Goal: Find specific page/section: Find specific page/section

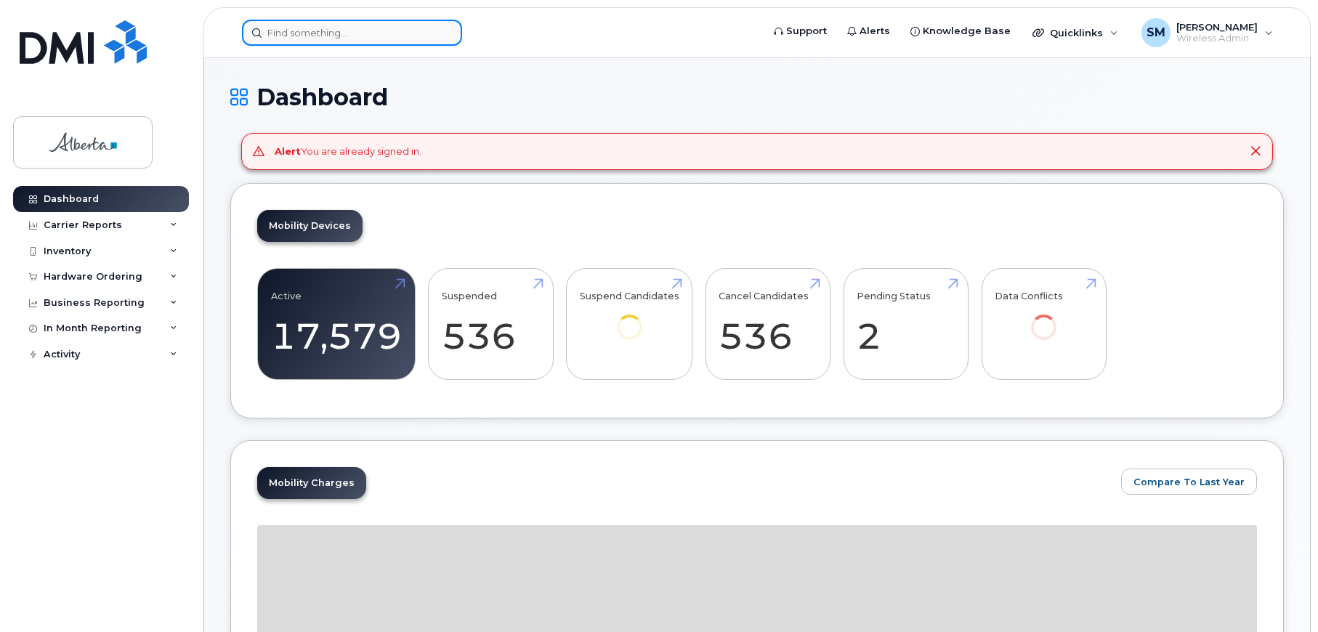
click at [323, 26] on input at bounding box center [352, 33] width 220 height 26
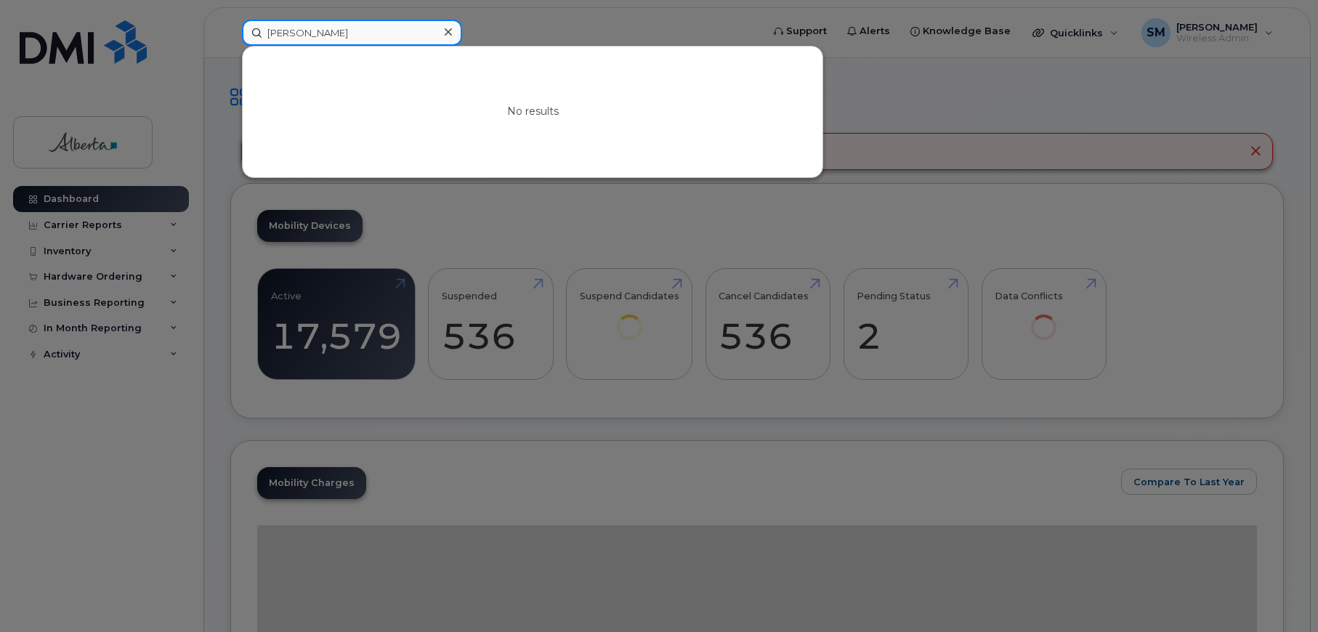
type input "duncan scott"
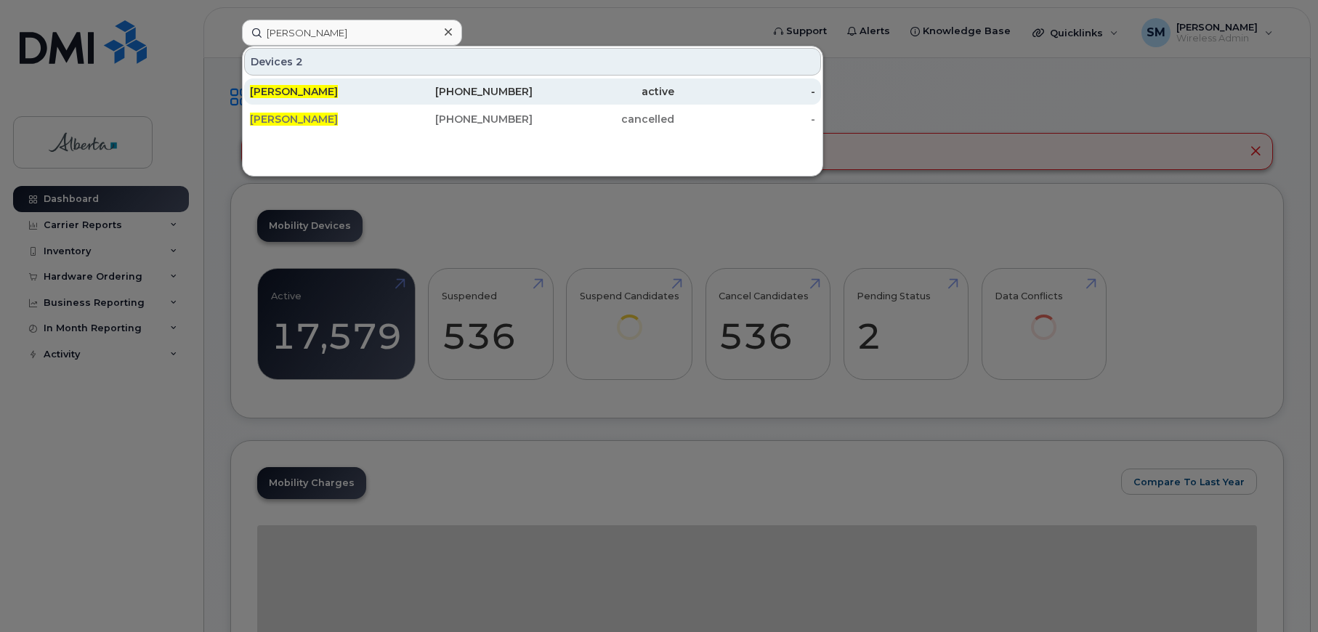
click at [286, 92] on span "Duncan Scott" at bounding box center [294, 91] width 88 height 13
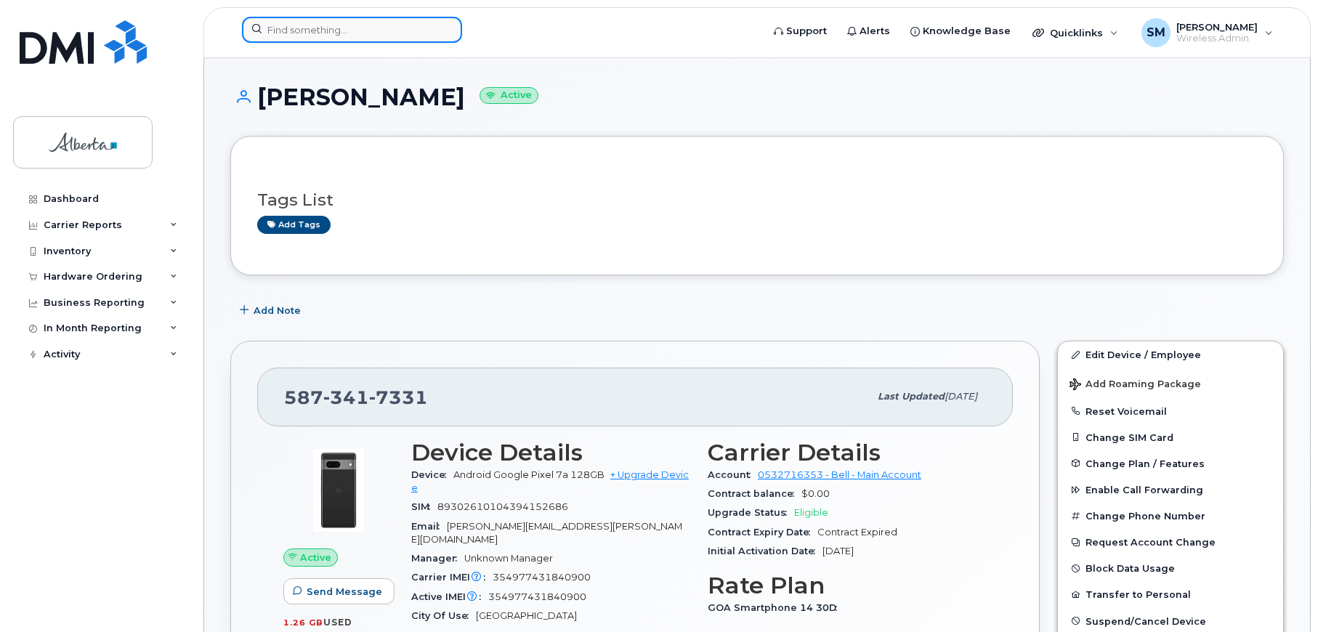
click at [283, 33] on input at bounding box center [352, 30] width 220 height 26
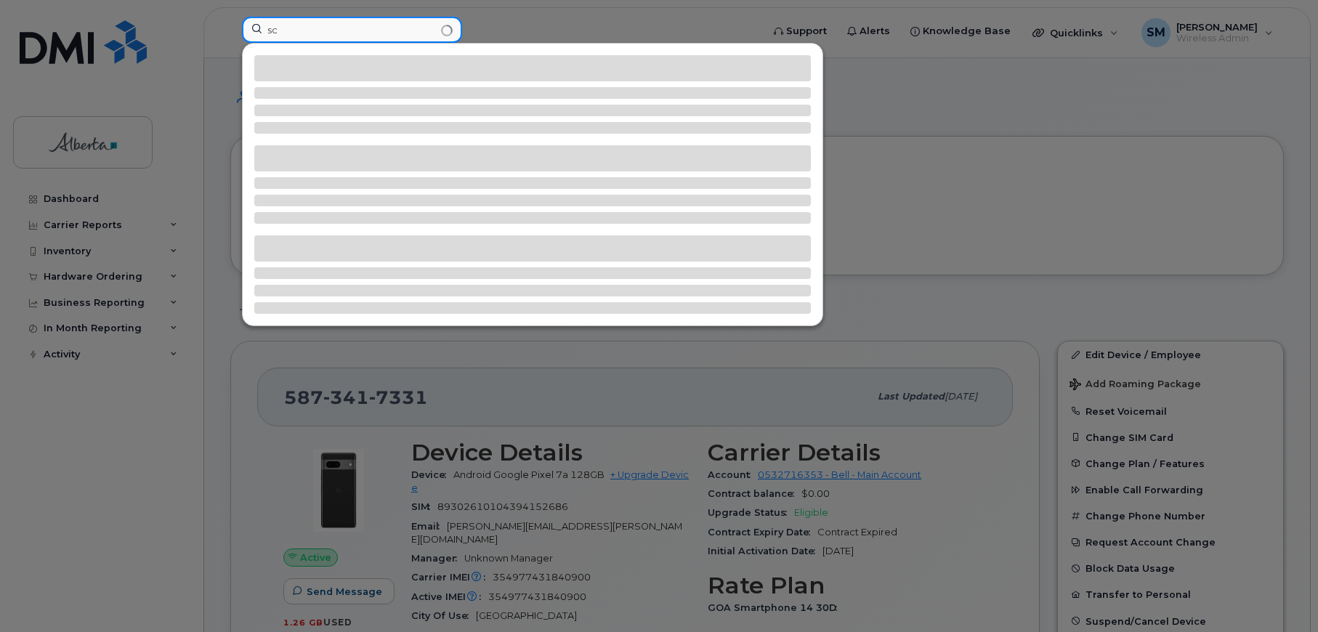
type input "s"
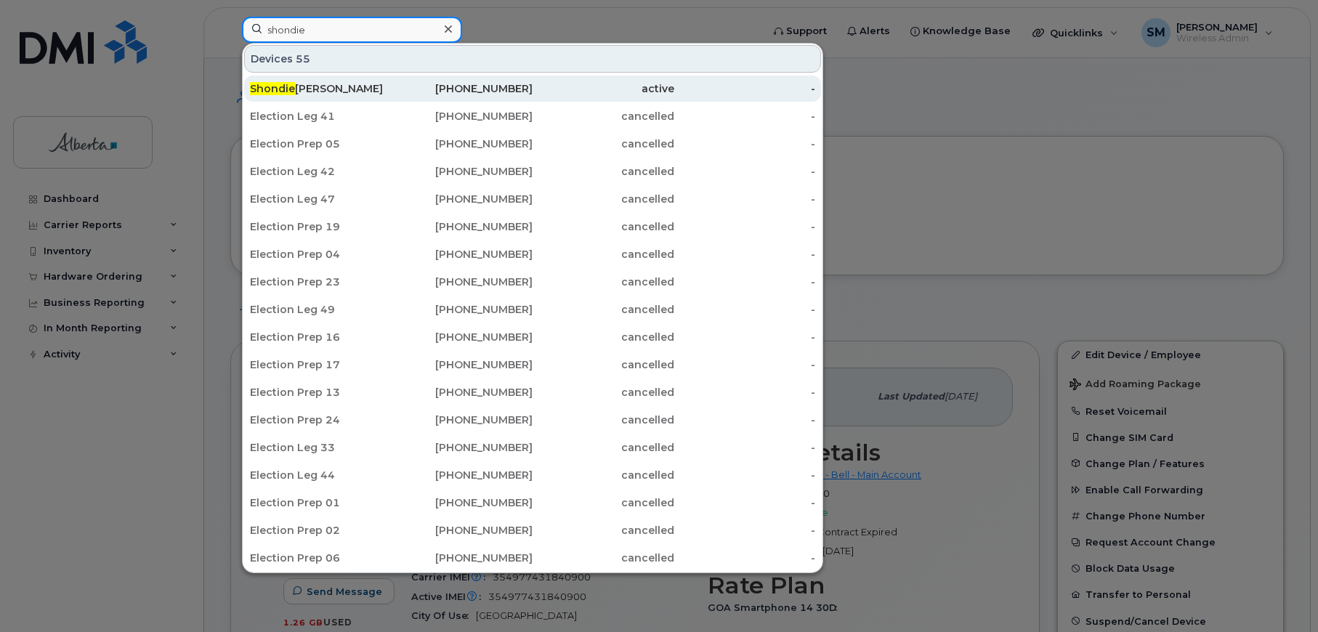
type input "shondie"
click at [302, 86] on div "Shondie Munro" at bounding box center [321, 88] width 142 height 15
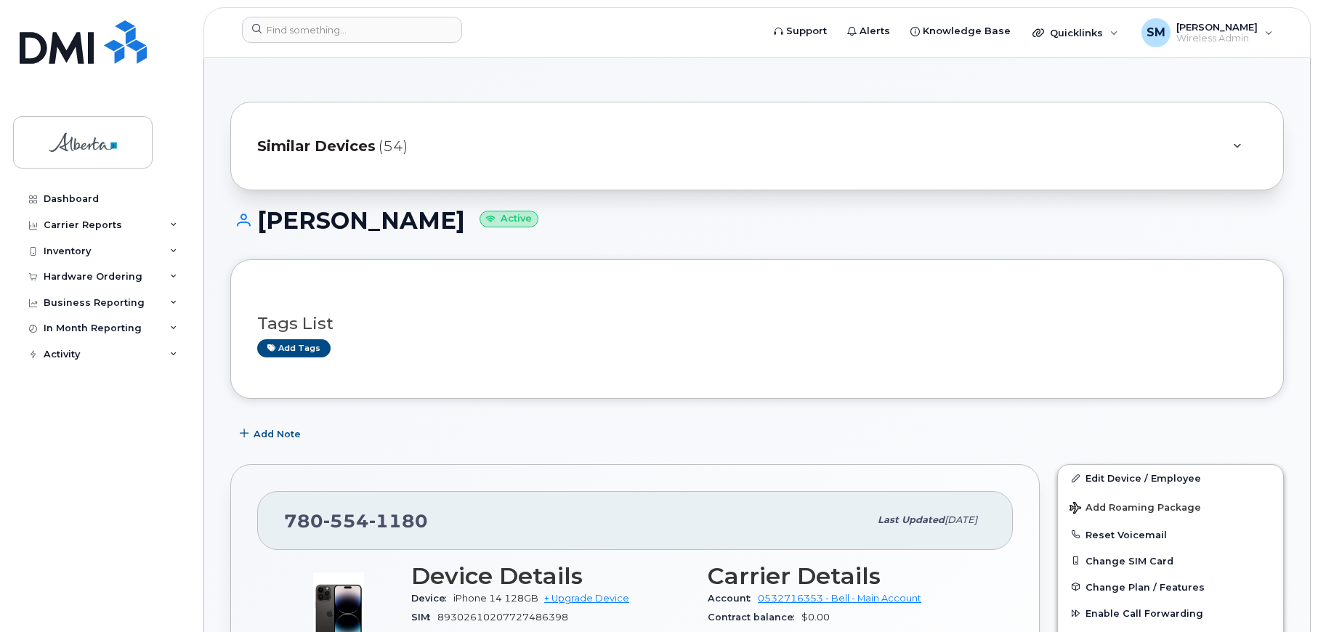
scroll to position [218, 0]
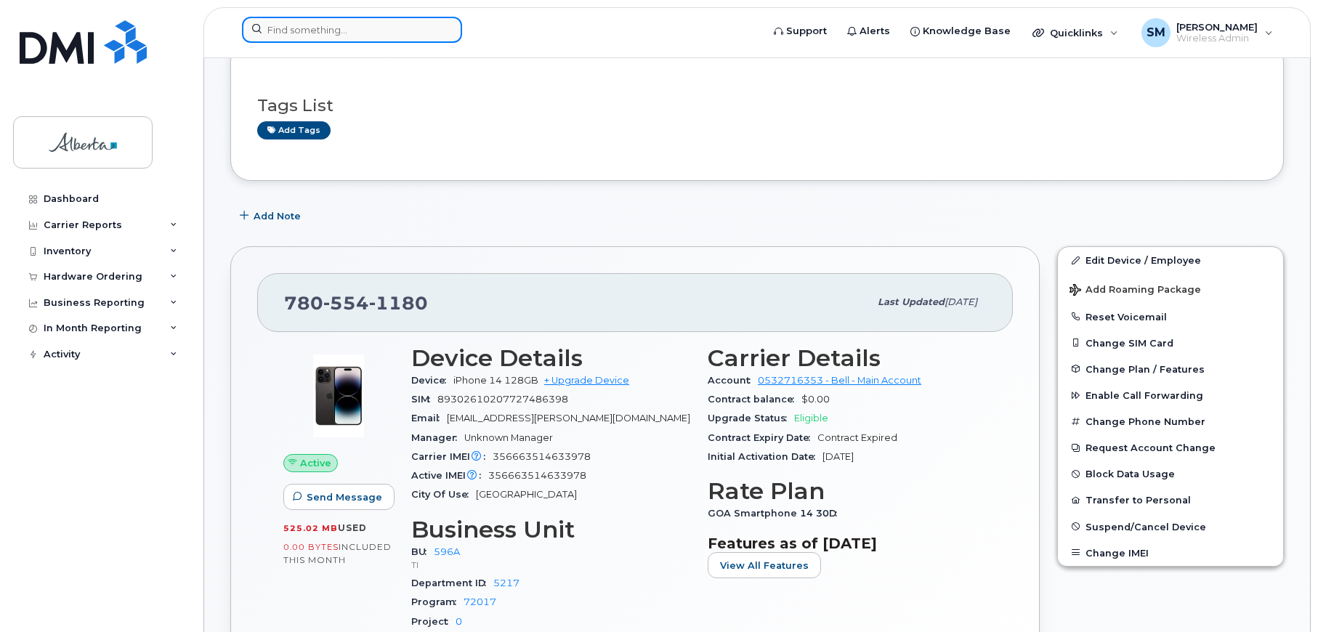
click at [306, 24] on input at bounding box center [352, 30] width 220 height 26
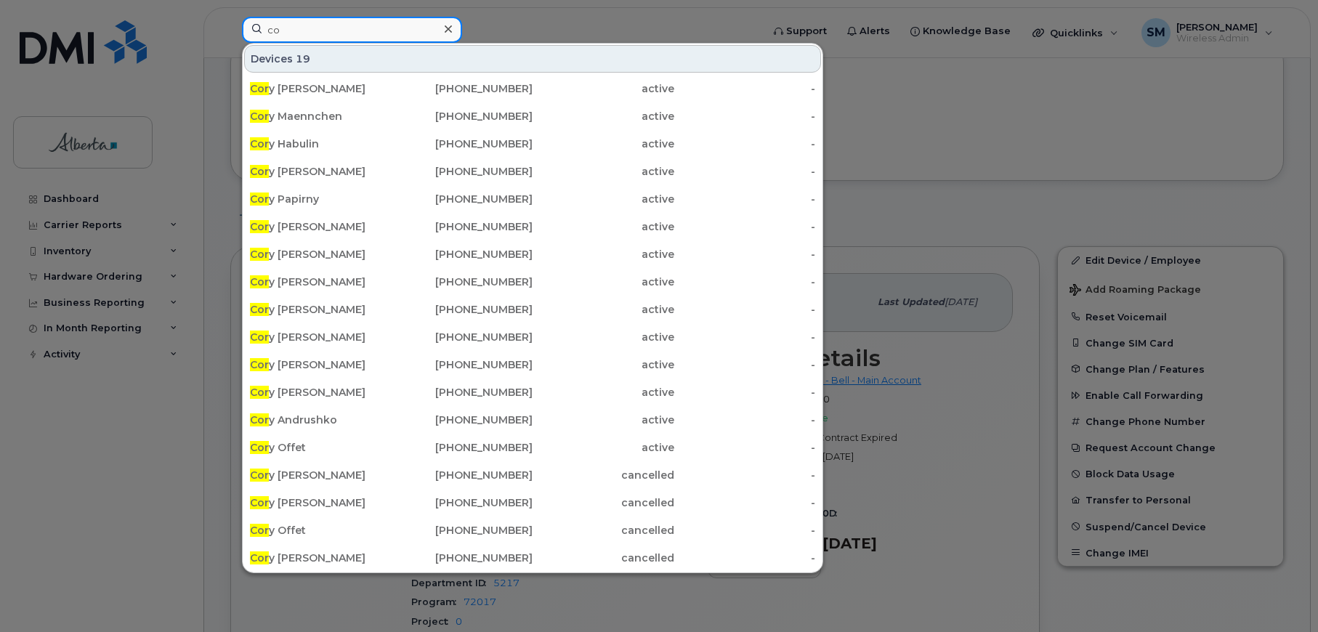
type input "c"
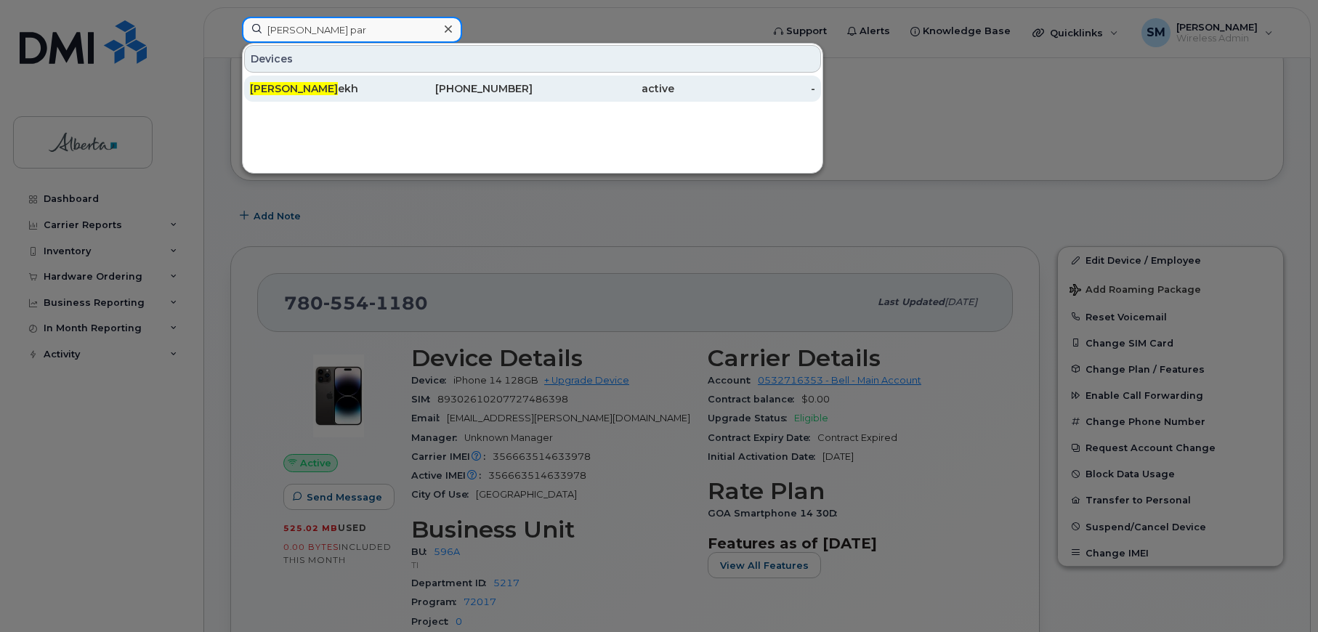
type input "nilsen par"
click at [298, 86] on span "Nilsen Par" at bounding box center [294, 88] width 88 height 13
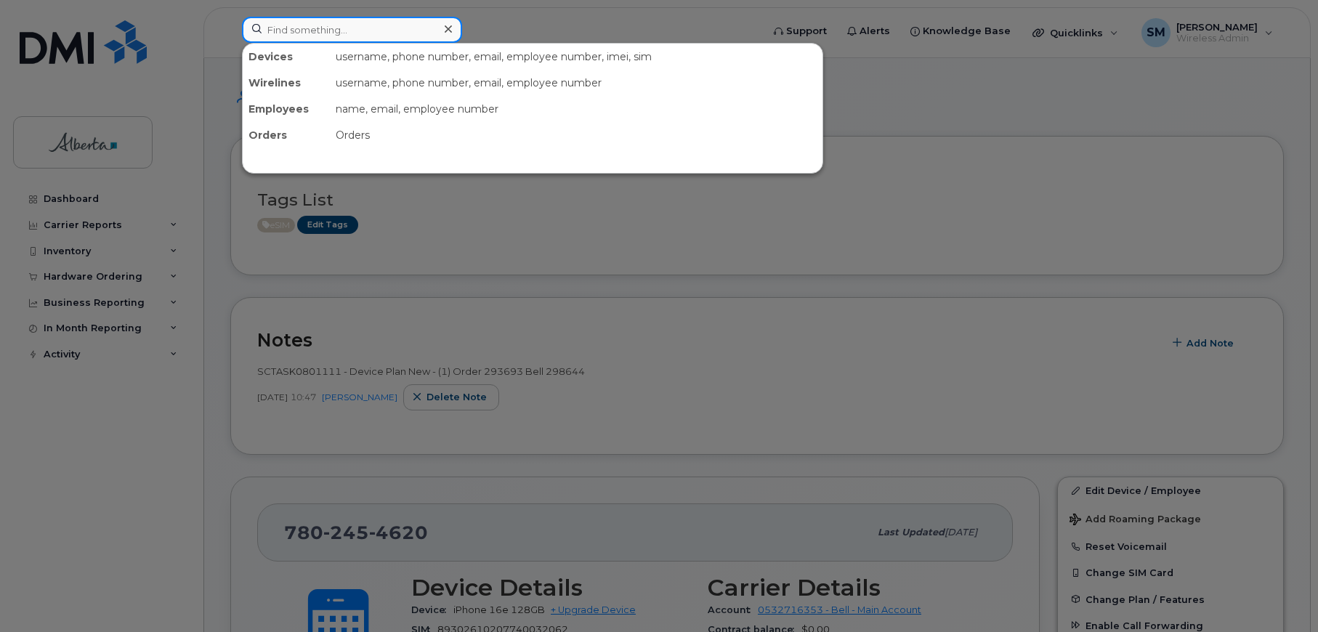
click at [294, 28] on input at bounding box center [352, 30] width 220 height 26
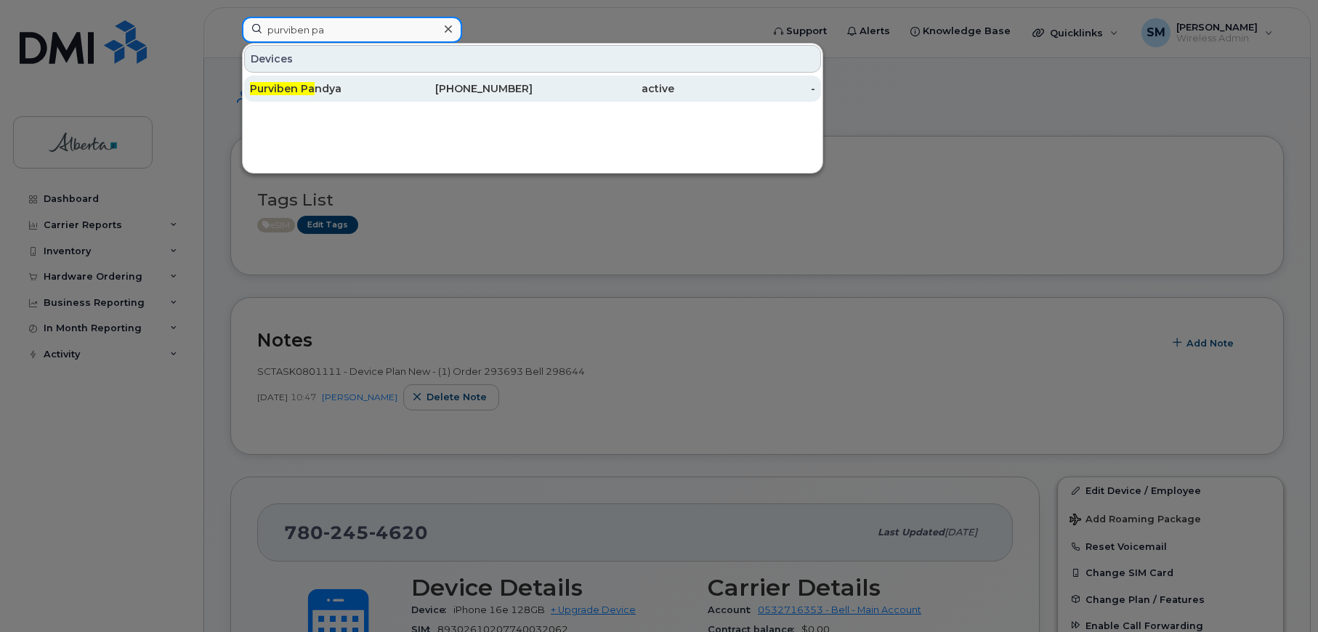
type input "purviben pa"
click at [328, 81] on div "Purviben Pa ndya" at bounding box center [321, 89] width 142 height 26
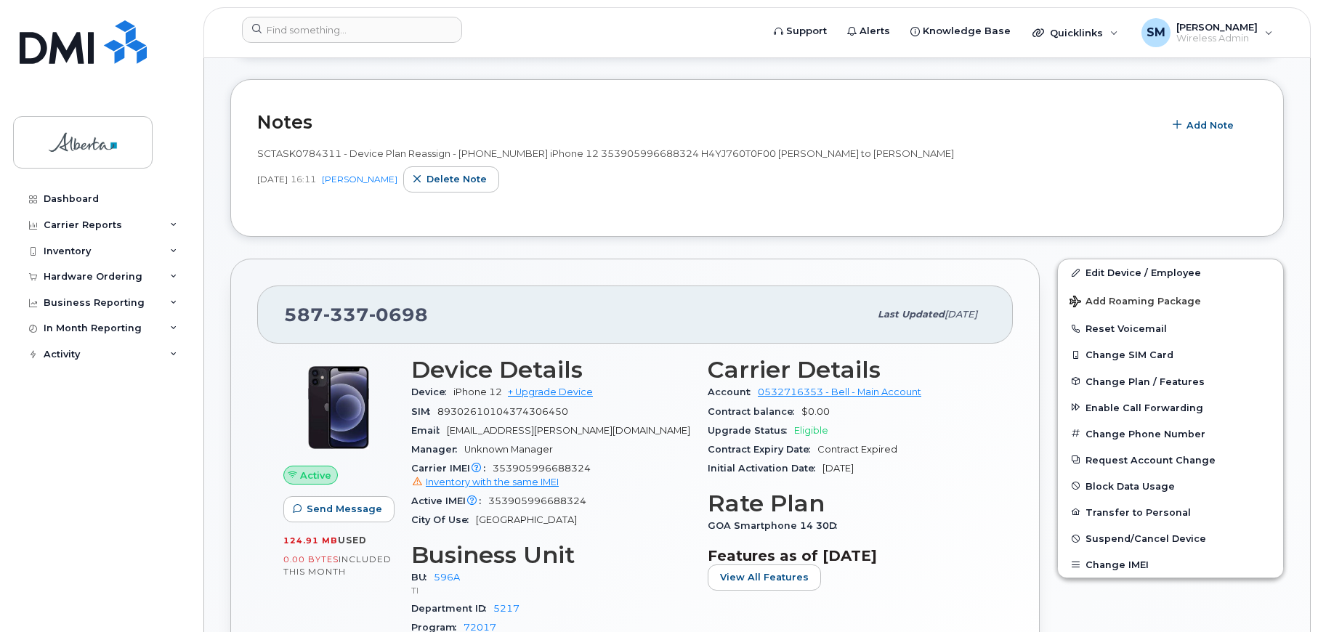
scroll to position [363, 0]
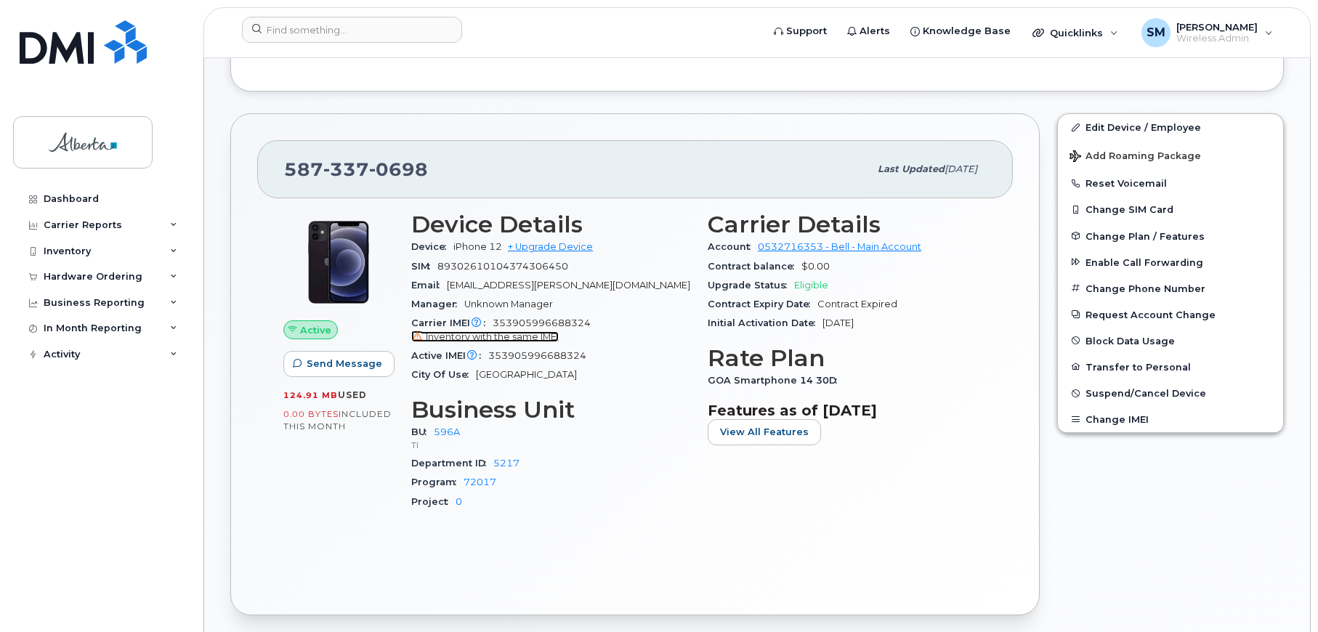
click at [511, 335] on span "Inventory with the same IMEI" at bounding box center [492, 336] width 133 height 11
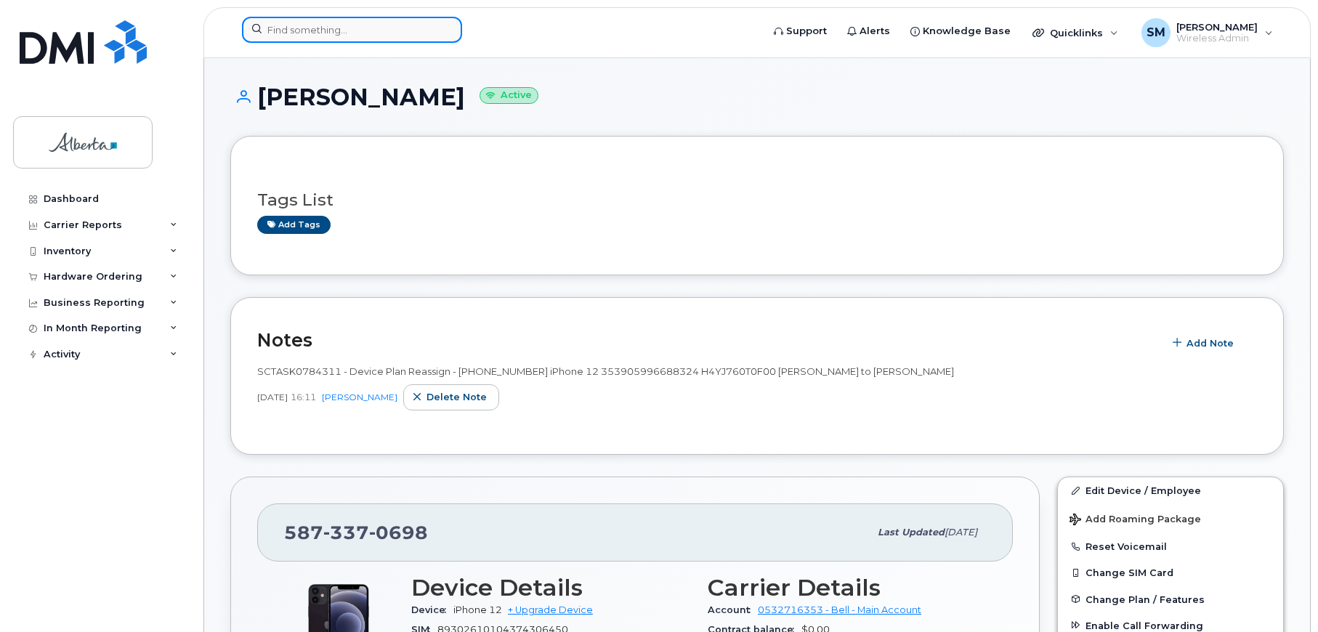
click at [282, 33] on input at bounding box center [352, 30] width 220 height 26
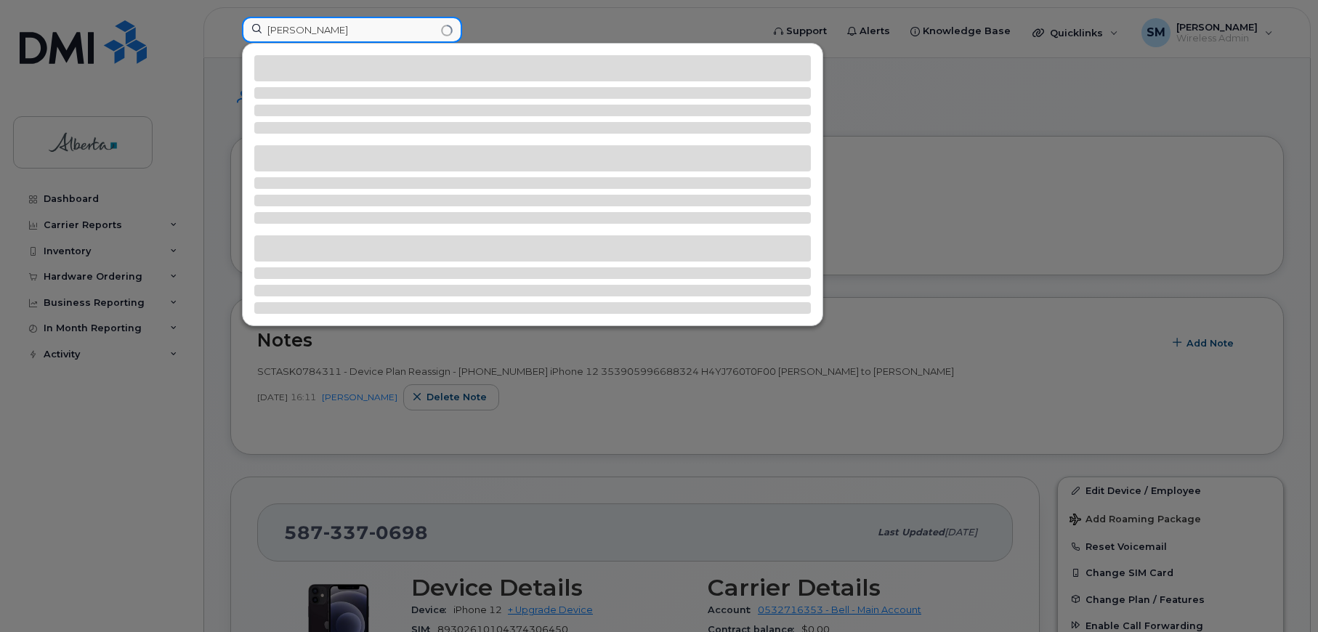
type input "cory kuehn"
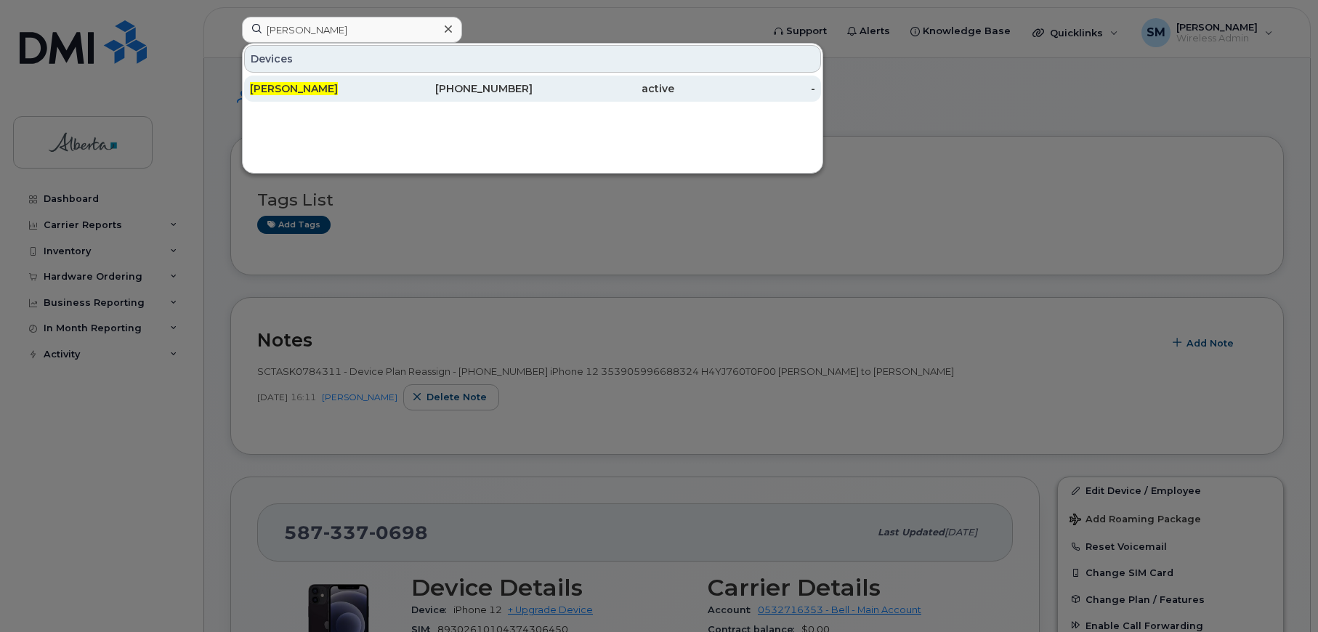
click at [288, 88] on span "Cory Kuehn" at bounding box center [294, 88] width 88 height 13
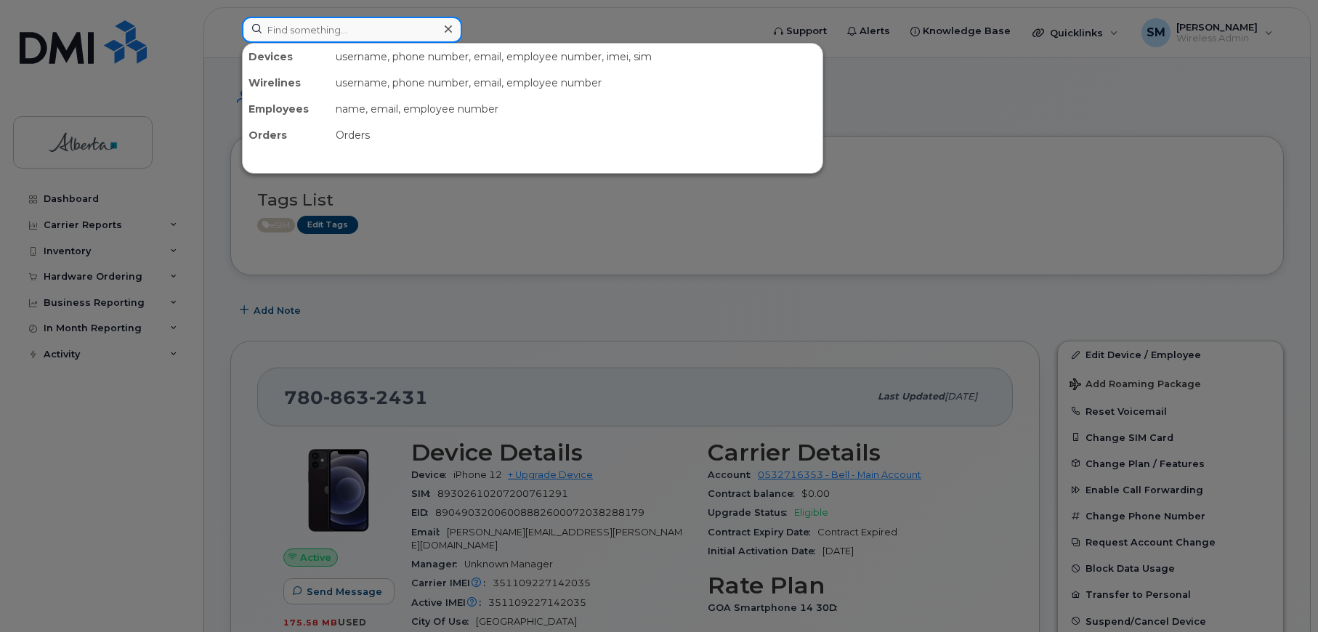
click at [321, 28] on input at bounding box center [352, 30] width 220 height 26
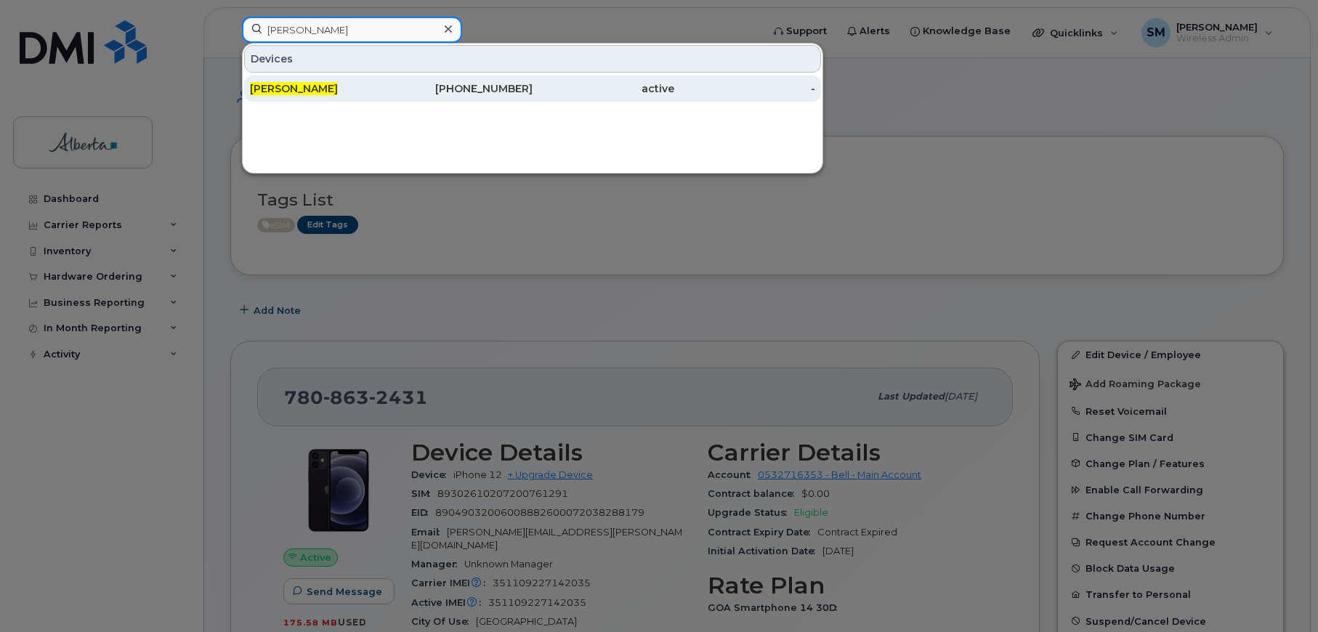
type input "kelvin voo"
click at [291, 84] on span "Kelvin Voo" at bounding box center [294, 88] width 88 height 13
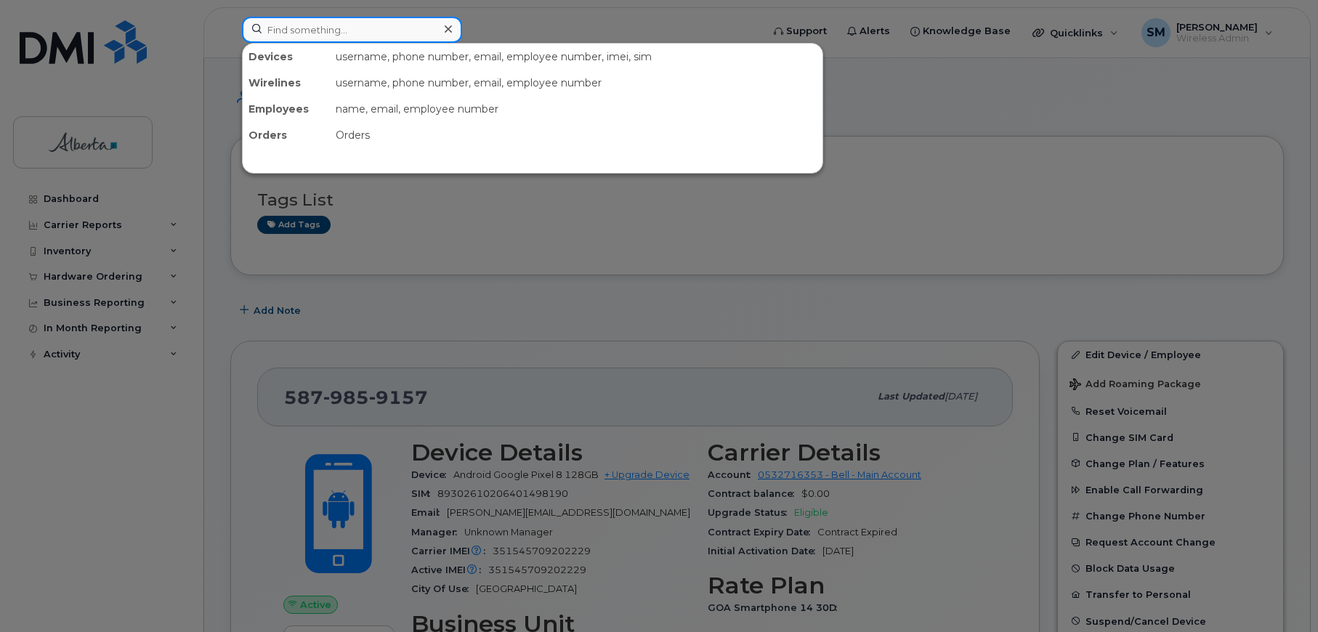
click at [280, 28] on input at bounding box center [352, 30] width 220 height 26
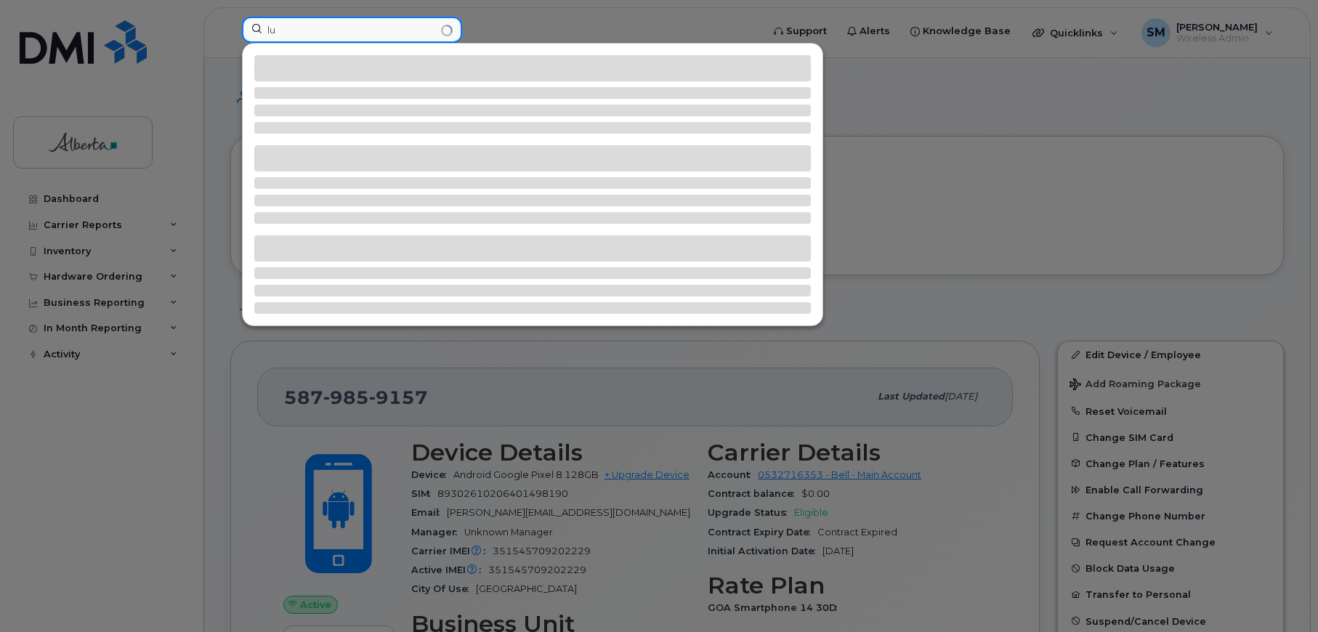
type input "l"
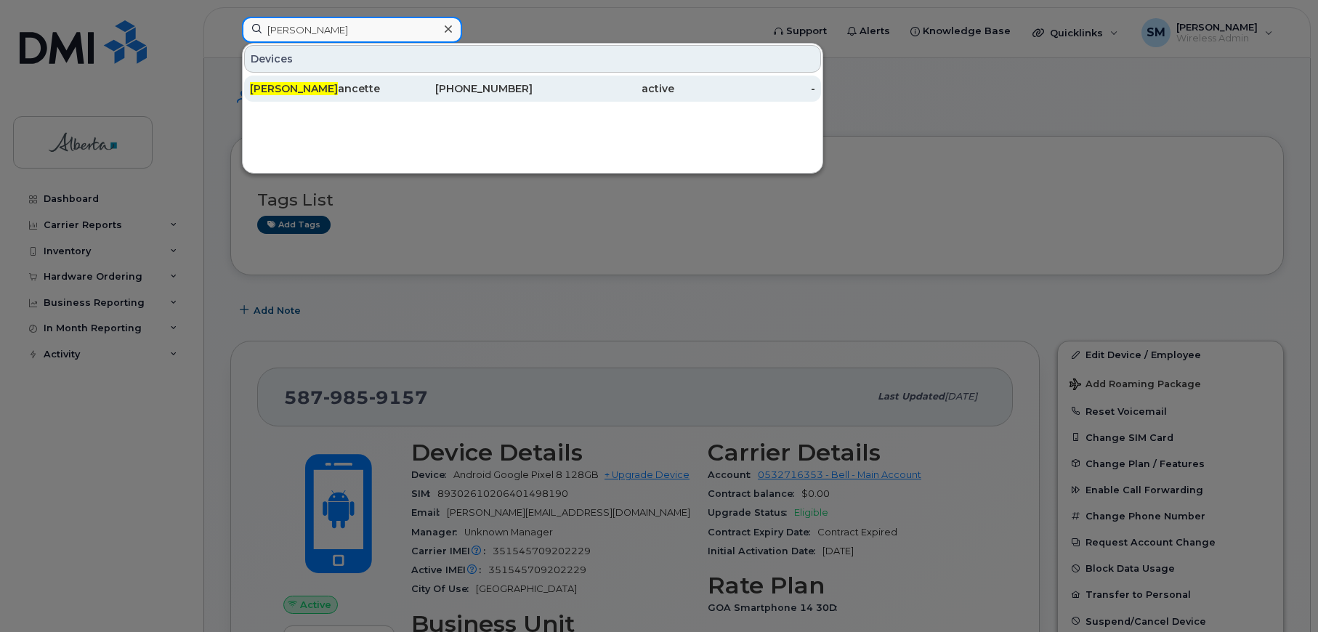
type input "luc lal"
click at [294, 87] on div "Luc Lal ancette" at bounding box center [321, 88] width 142 height 15
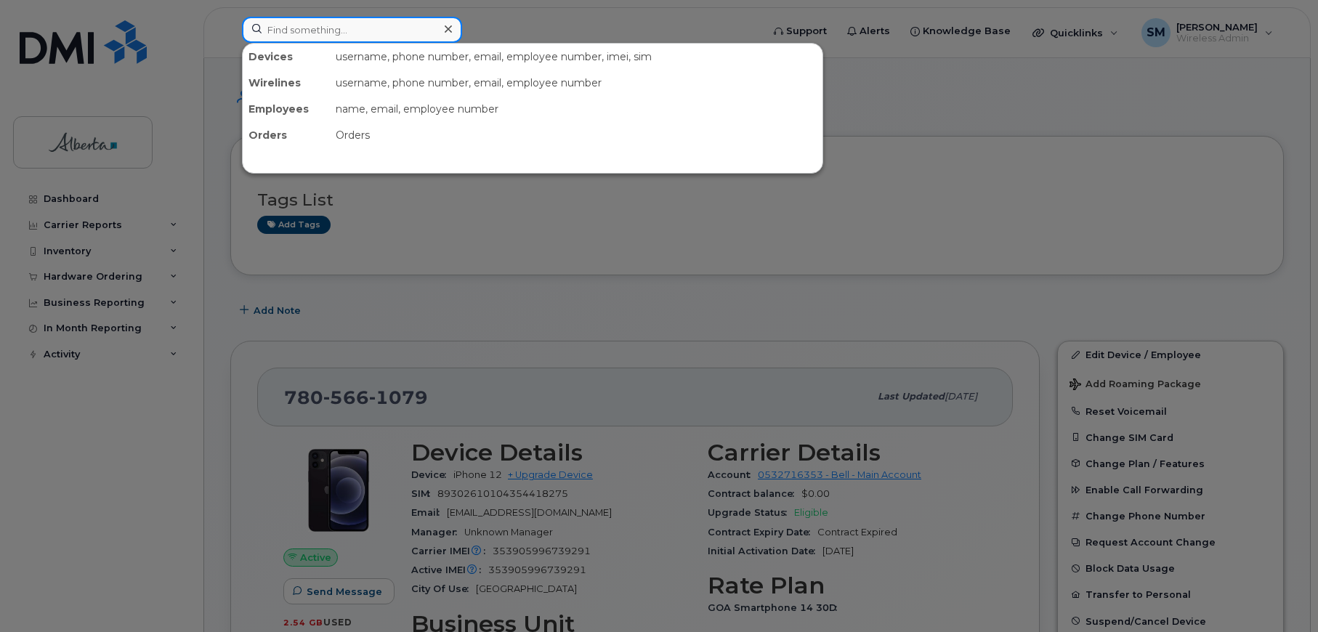
click at [281, 31] on input at bounding box center [352, 30] width 220 height 26
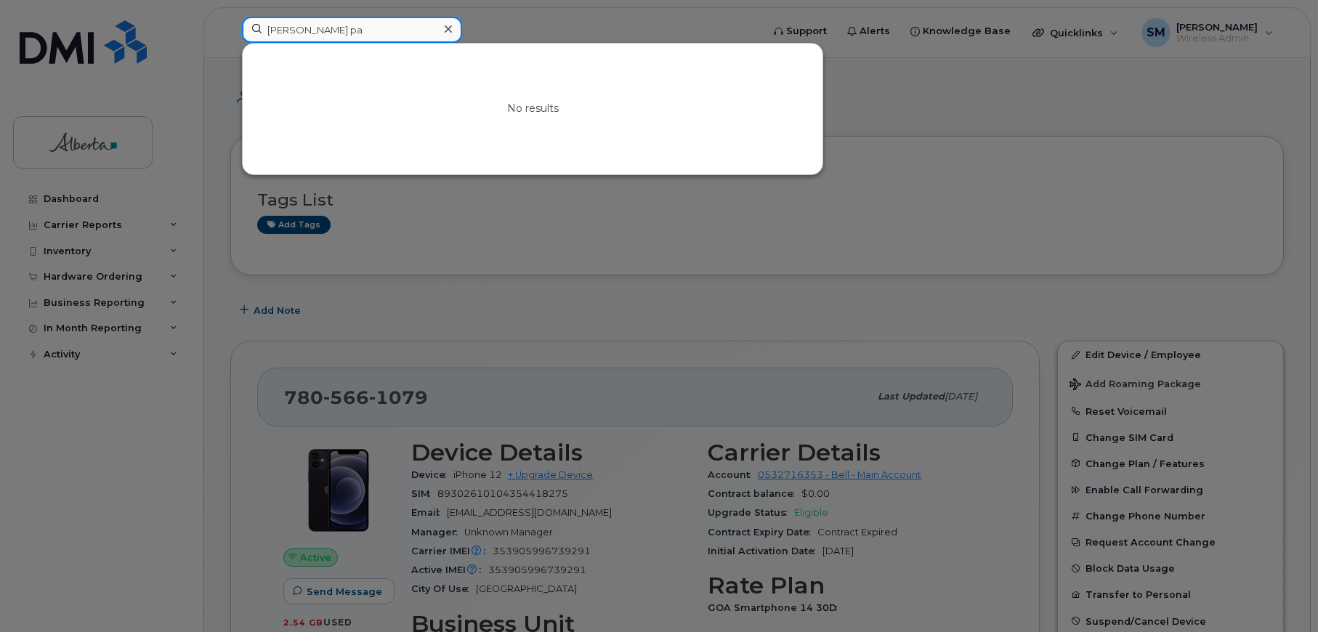
click at [280, 29] on input "nilen pa" at bounding box center [352, 30] width 220 height 26
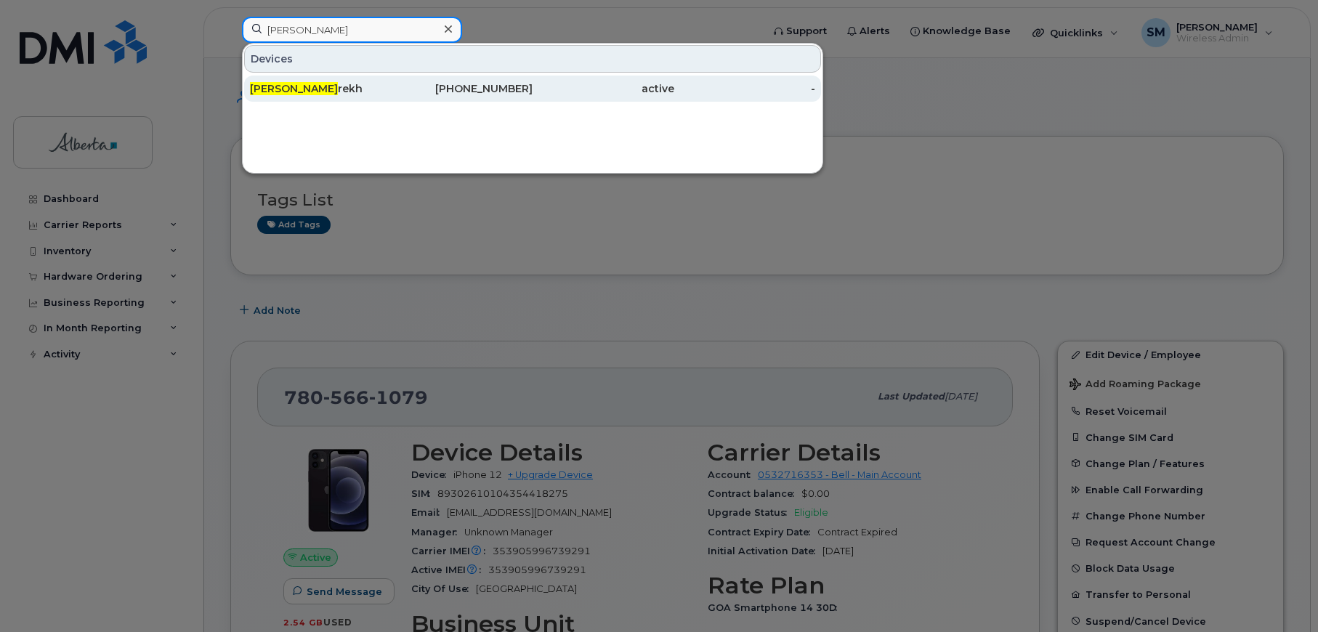
type input "nilsen pa"
click at [303, 85] on div "Nilsen Pa rekh" at bounding box center [321, 88] width 142 height 15
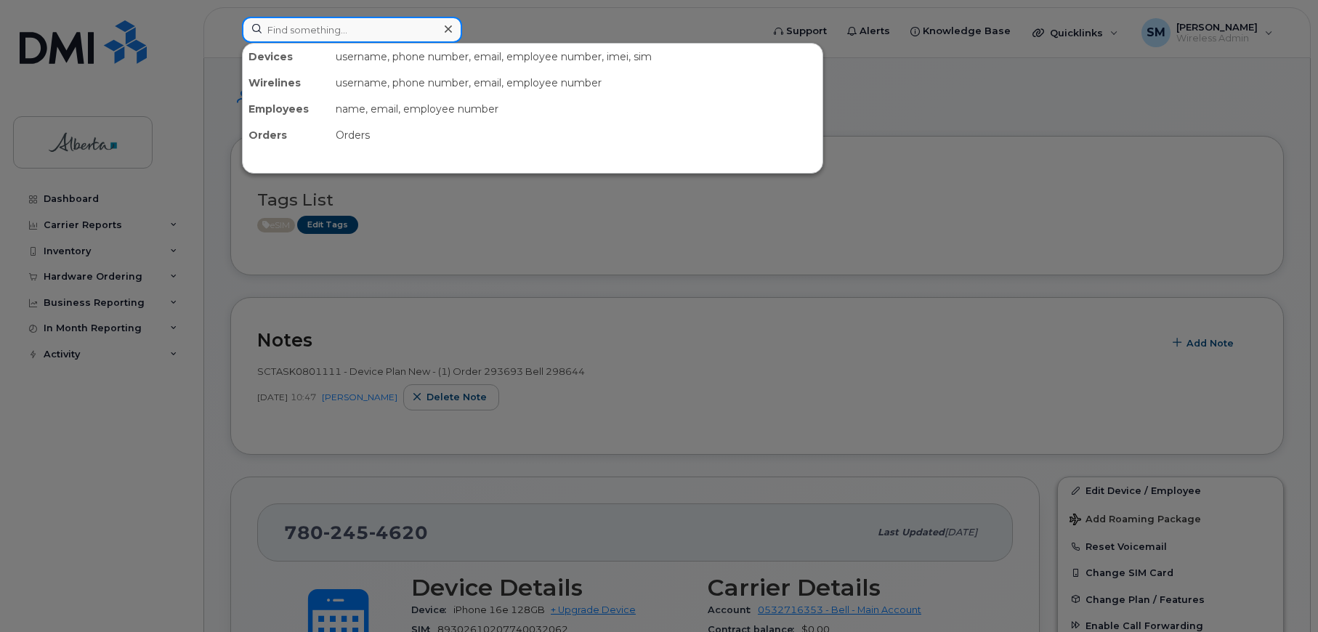
click at [328, 32] on input at bounding box center [352, 30] width 220 height 26
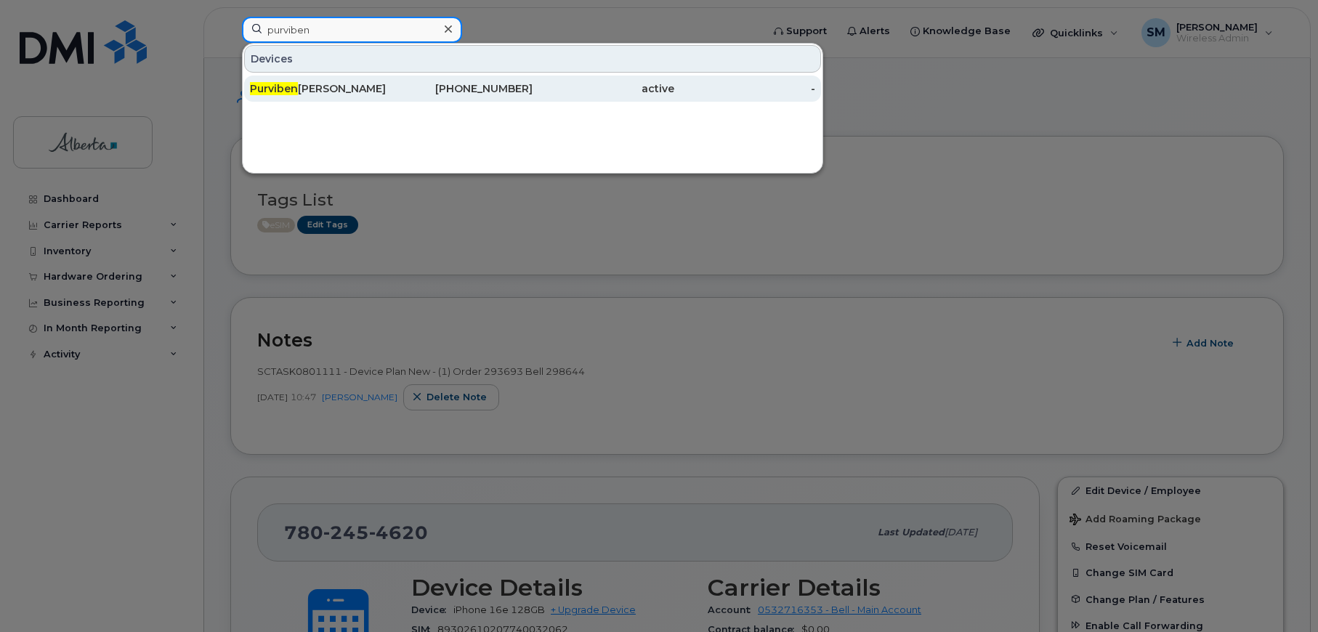
type input "purviben"
click at [328, 91] on div "Purviben Pandya" at bounding box center [321, 88] width 142 height 15
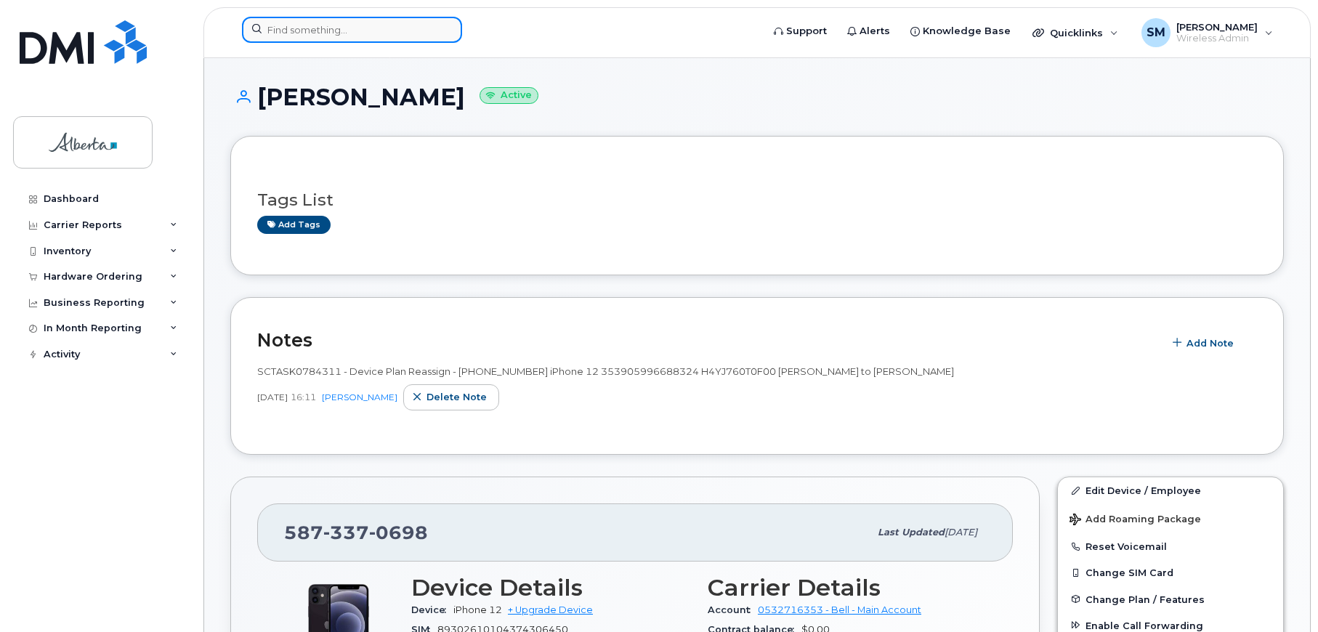
click at [332, 27] on input at bounding box center [352, 30] width 220 height 26
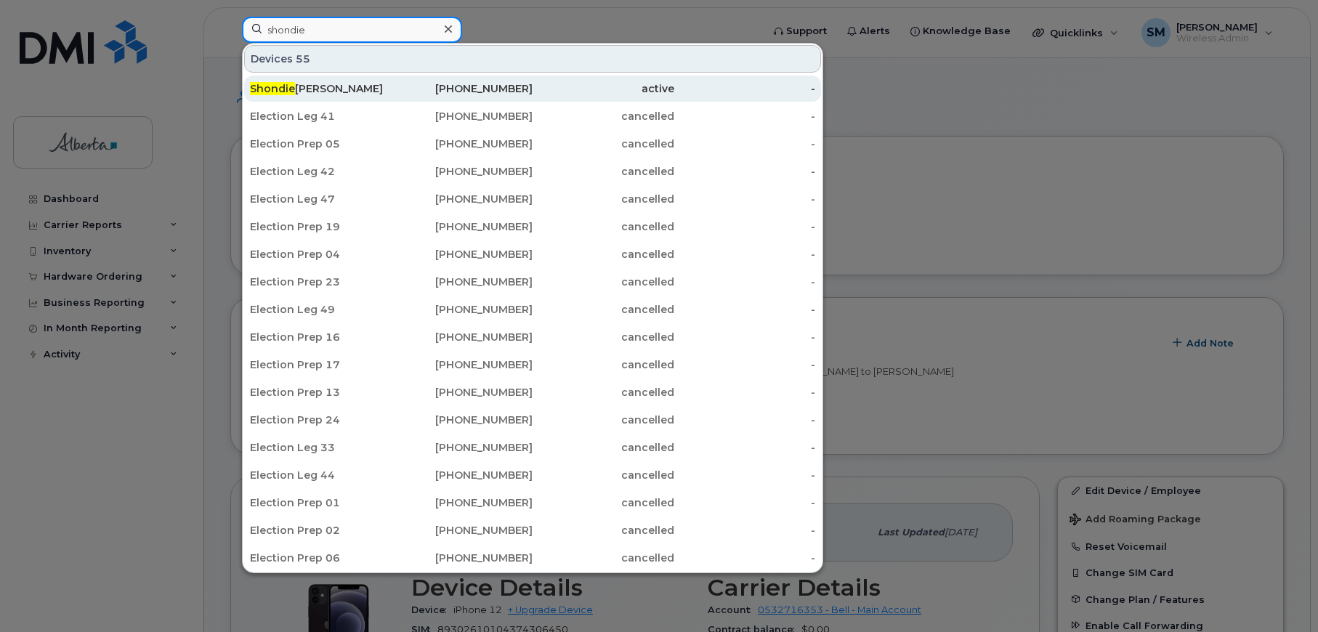
type input "shondie"
click at [326, 87] on div "Shondie Munro" at bounding box center [321, 88] width 142 height 15
